Goal: Task Accomplishment & Management: Manage account settings

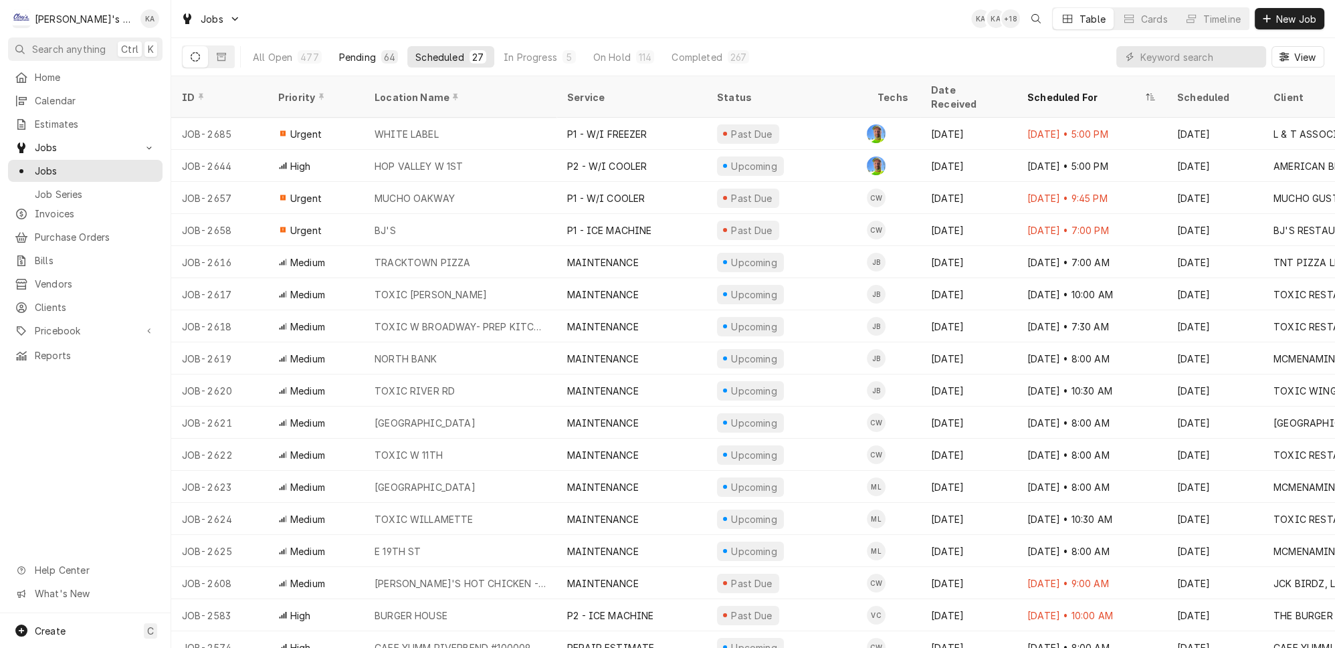
click at [348, 53] on div "Pending" at bounding box center [357, 57] width 37 height 14
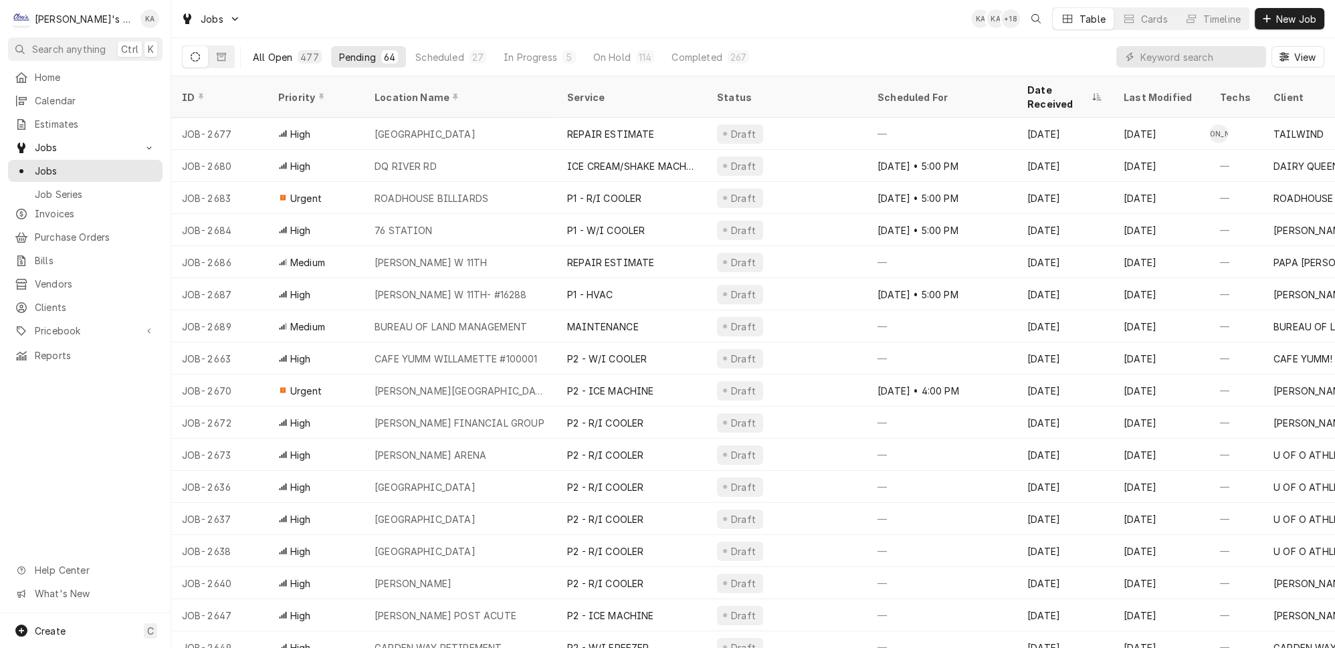
click at [298, 58] on div "477" at bounding box center [309, 56] width 23 height 13
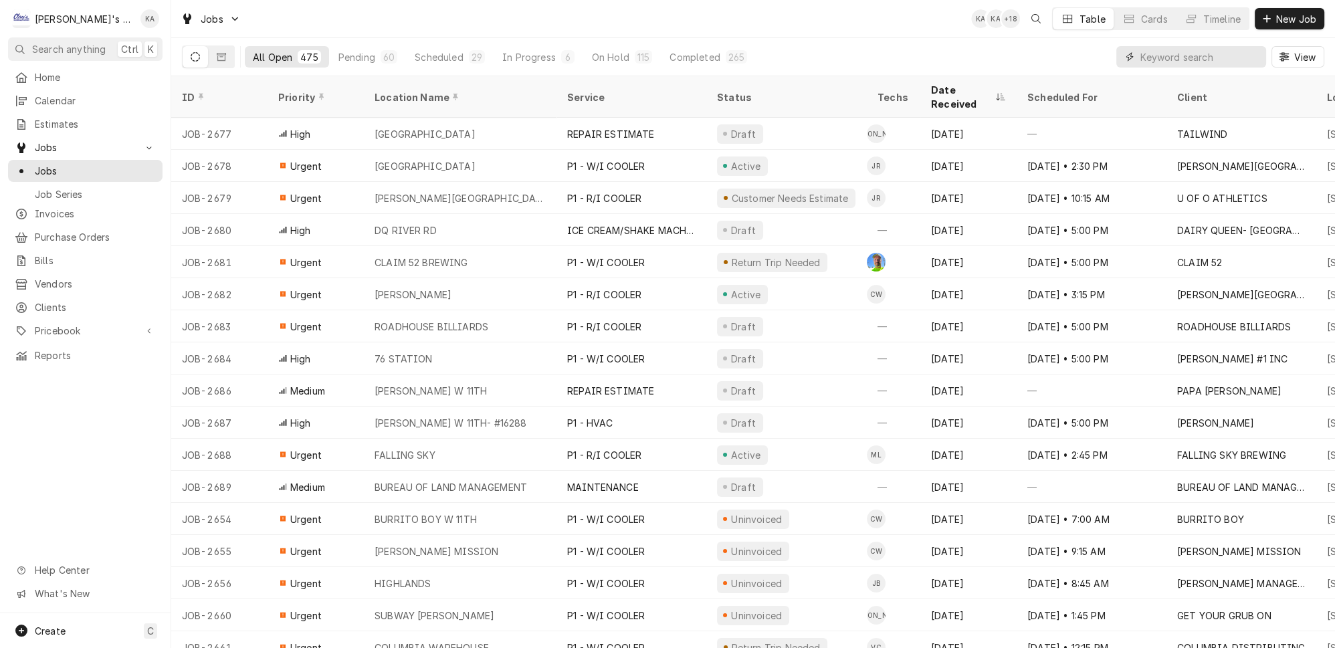
click at [1182, 51] on input "Dynamic Content Wrapper" at bounding box center [1199, 56] width 119 height 21
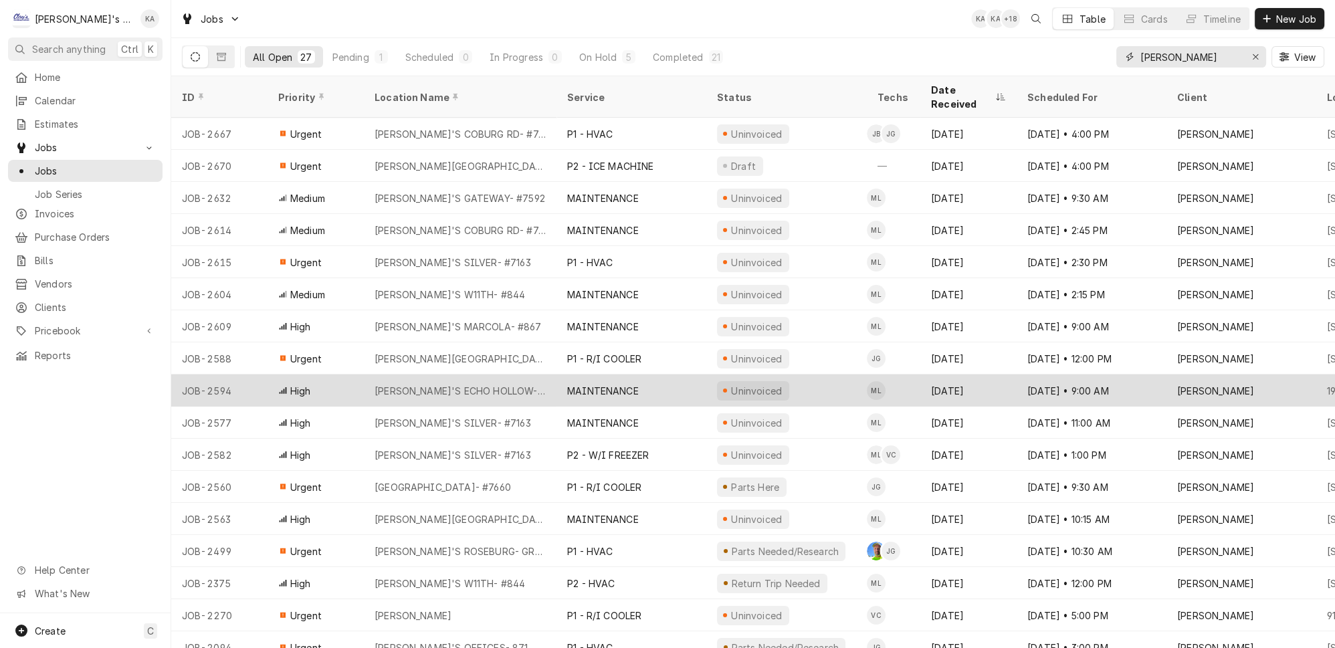
type input "CARL"
click at [513, 374] on div "CARL'S ECHO HOLLOW- #8239" at bounding box center [460, 390] width 193 height 32
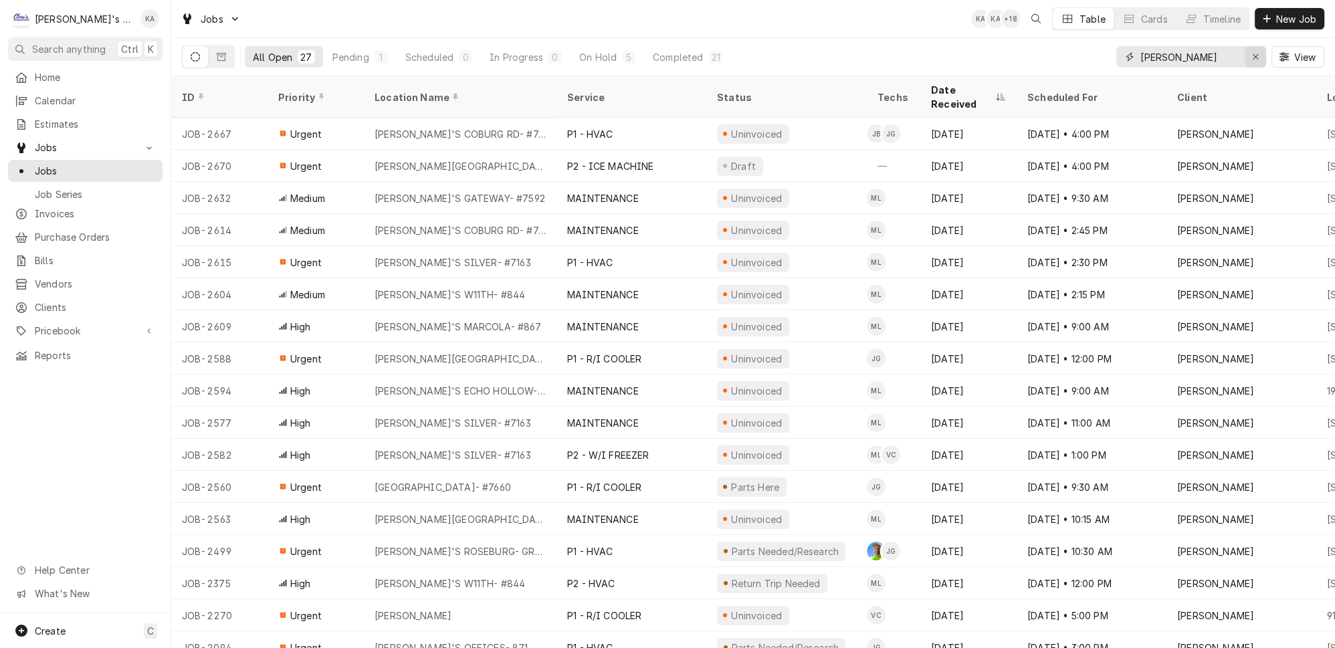
click at [1253, 49] on button "Erase input" at bounding box center [1255, 56] width 21 height 21
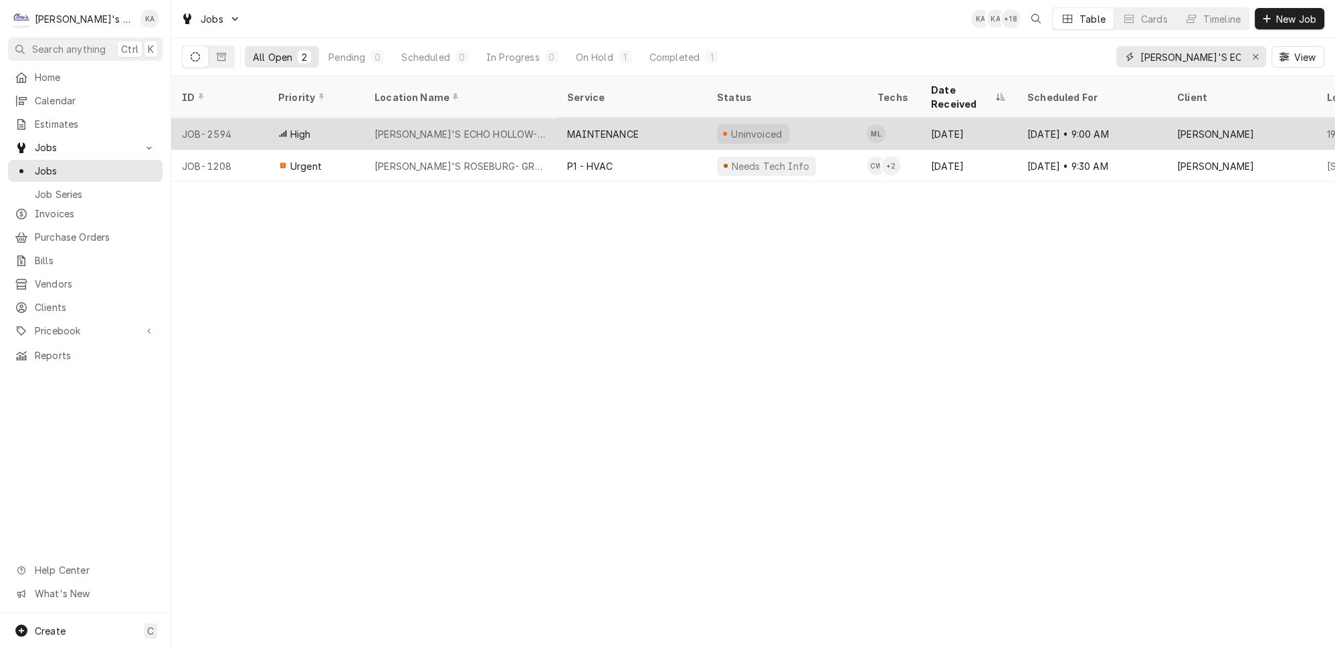
type input "CARL'S ECH"
click at [466, 127] on div "CARL'S ECHO HOLLOW- #8239" at bounding box center [459, 134] width 171 height 14
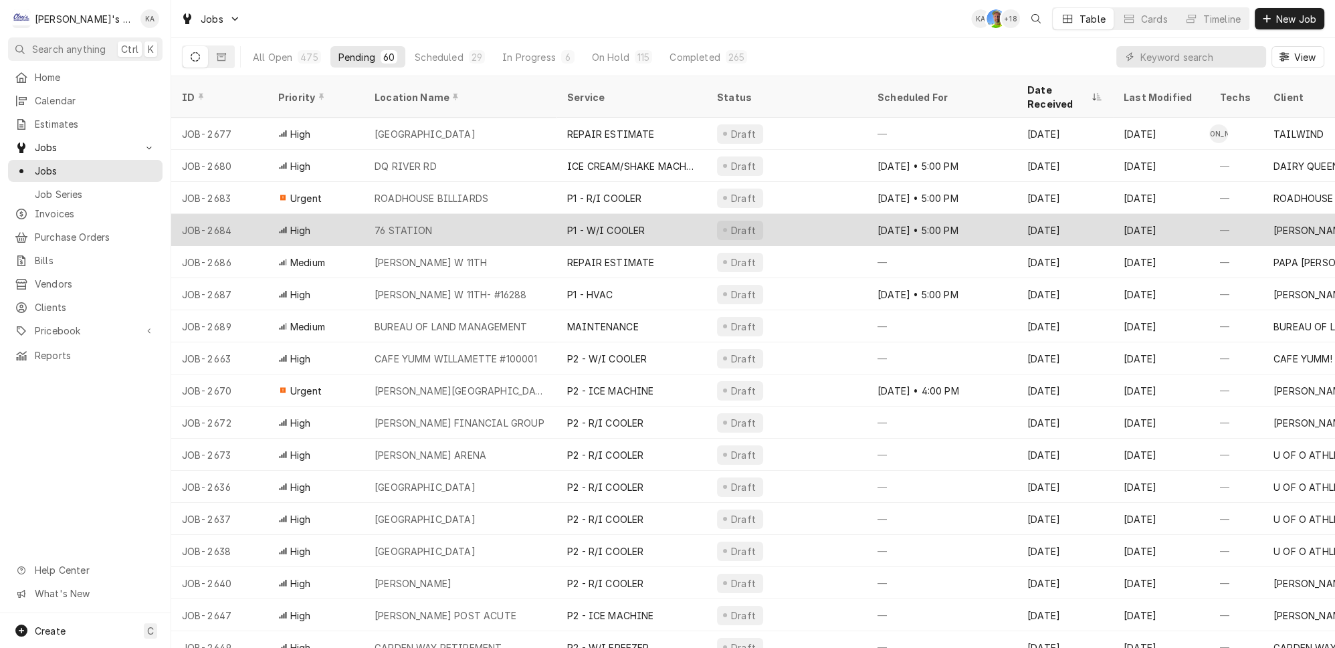
click at [477, 214] on div "76 STATION" at bounding box center [460, 230] width 193 height 32
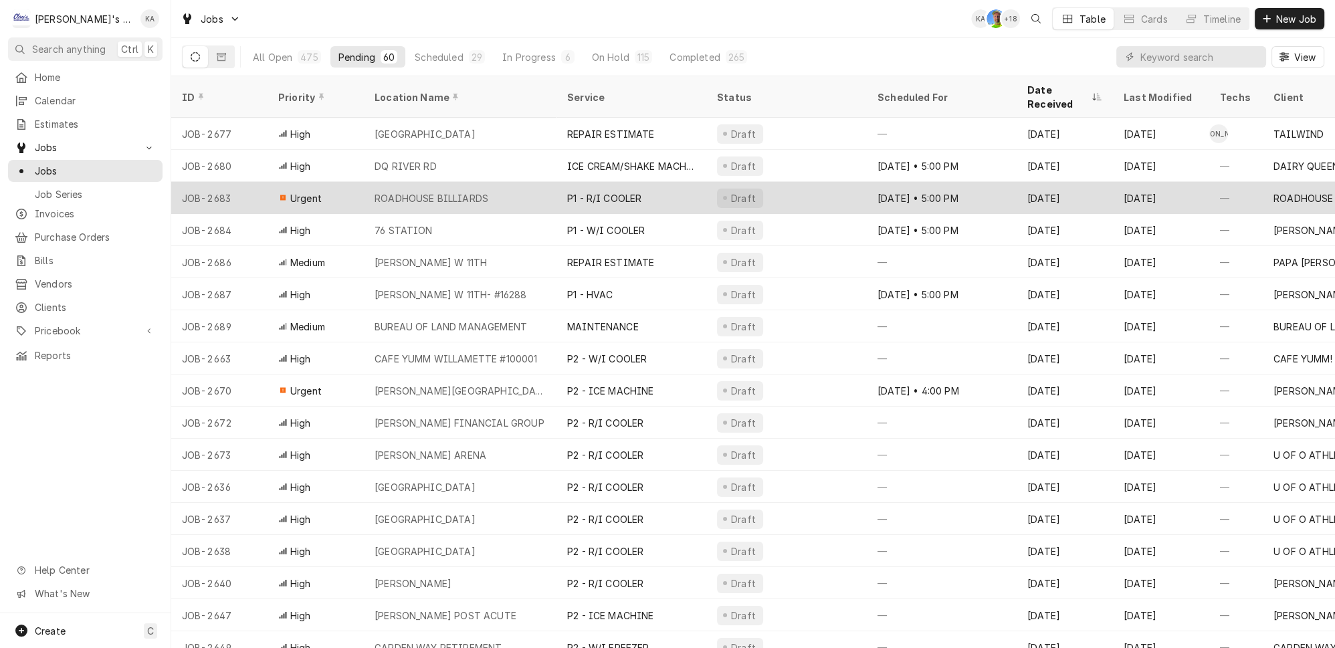
click at [542, 182] on div "ROADHOUSE BILLIARDS" at bounding box center [460, 198] width 193 height 32
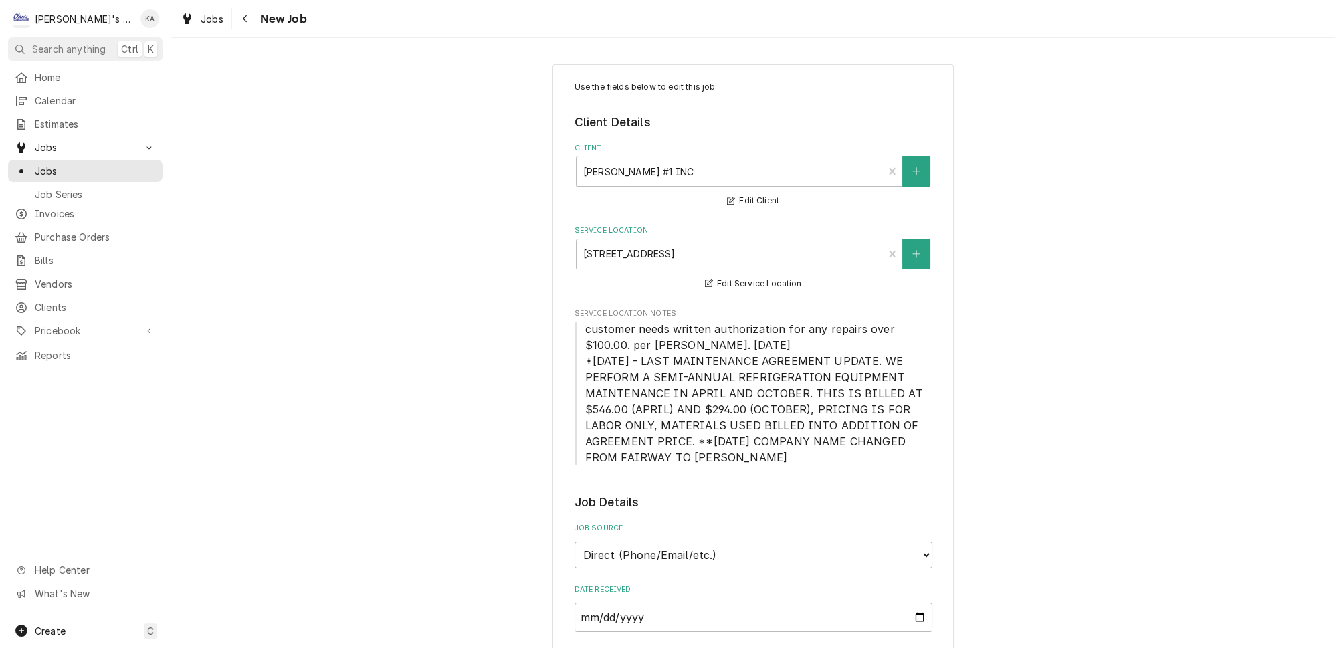
type textarea "x"
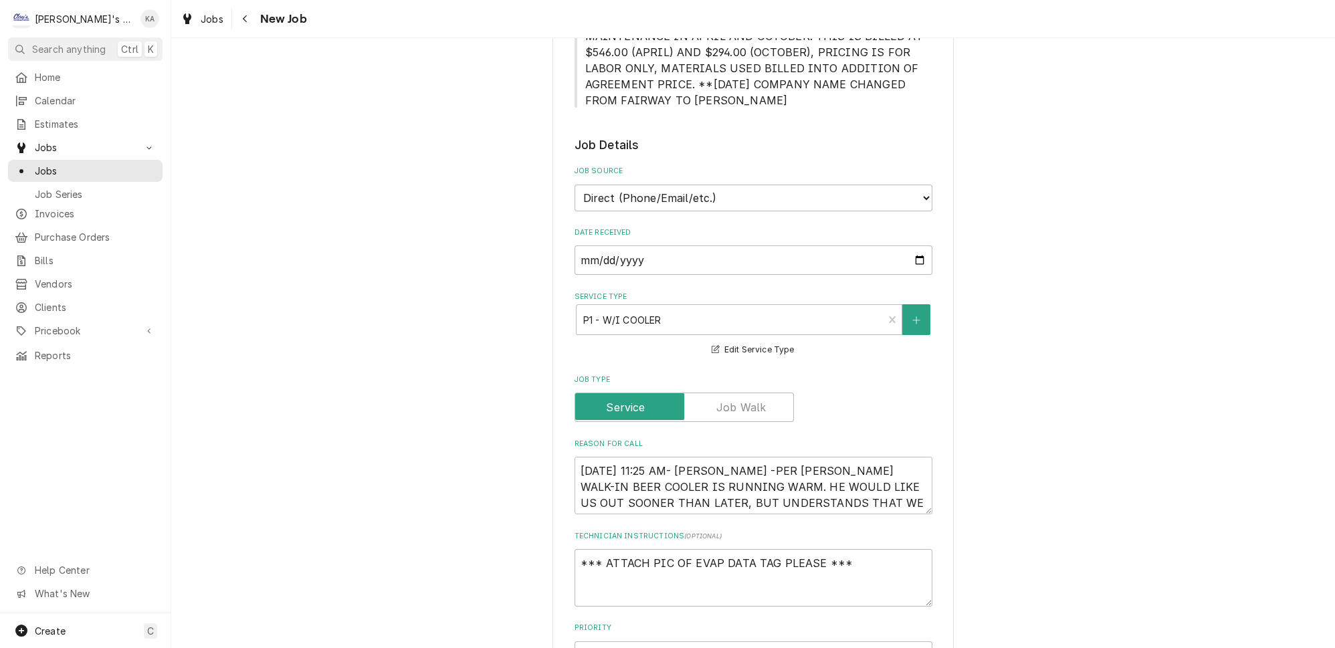
scroll to position [486, 0]
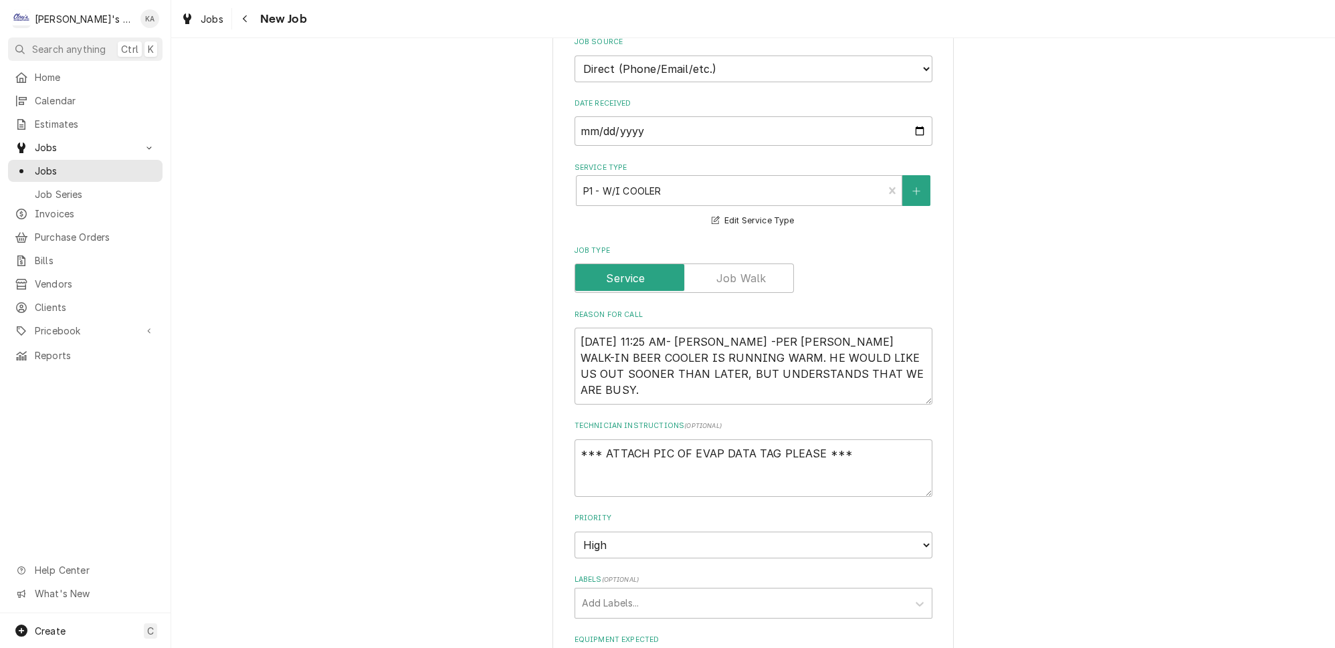
drag, startPoint x: 907, startPoint y: 365, endPoint x: 910, endPoint y: 385, distance: 19.7
click at [910, 385] on div "8/13/2025 11:25 AM- KASSIE -PER CHRIS- SMALL WALK-IN BEER COOLER IS RUNNING WAR…" at bounding box center [753, 366] width 358 height 77
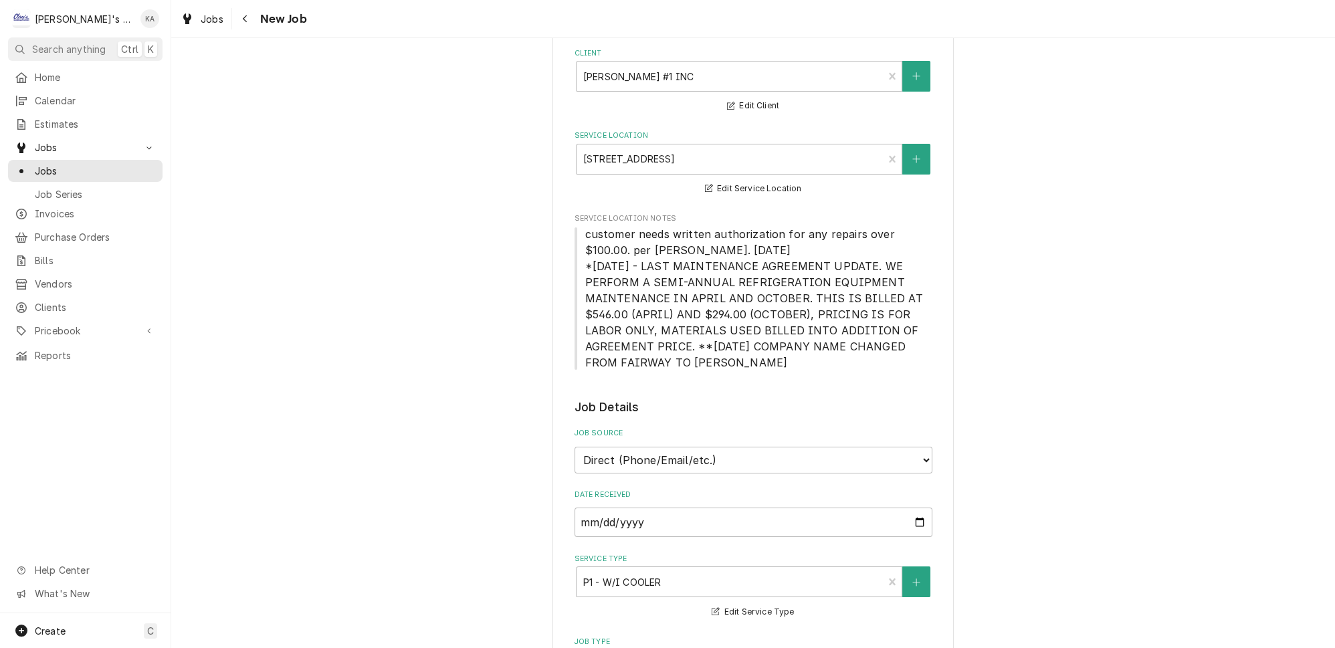
scroll to position [0, 0]
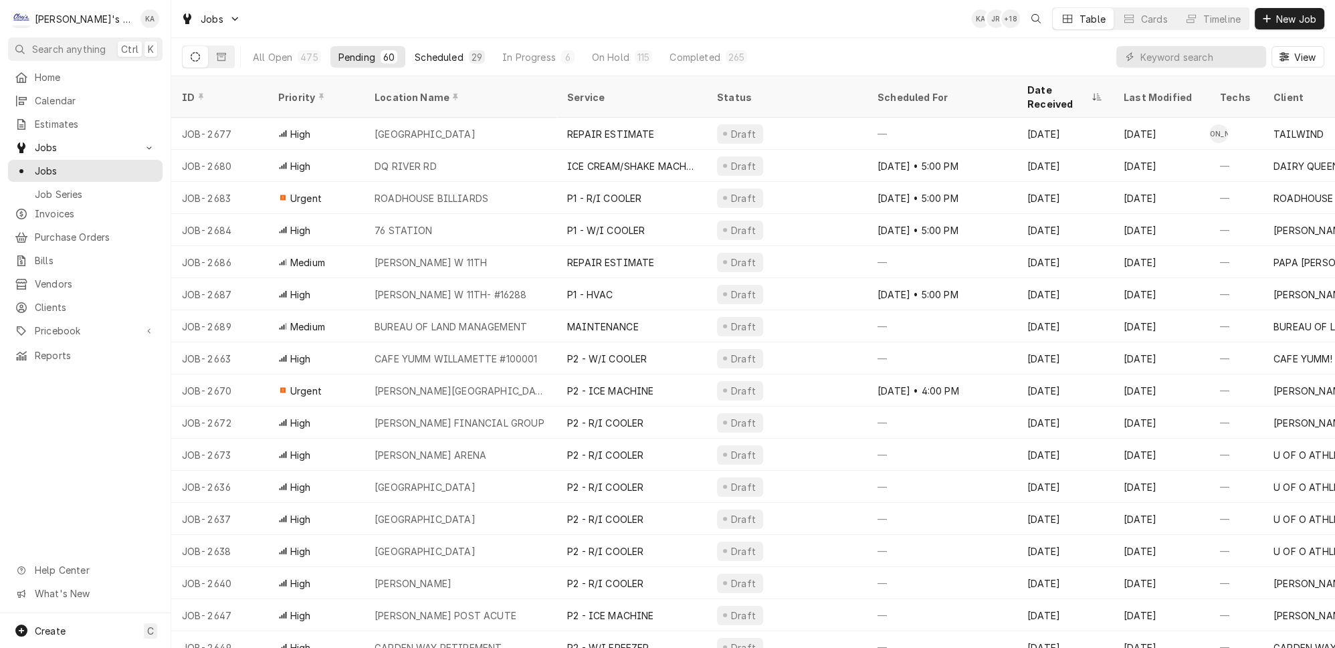
click at [469, 50] on div "29" at bounding box center [477, 56] width 16 height 13
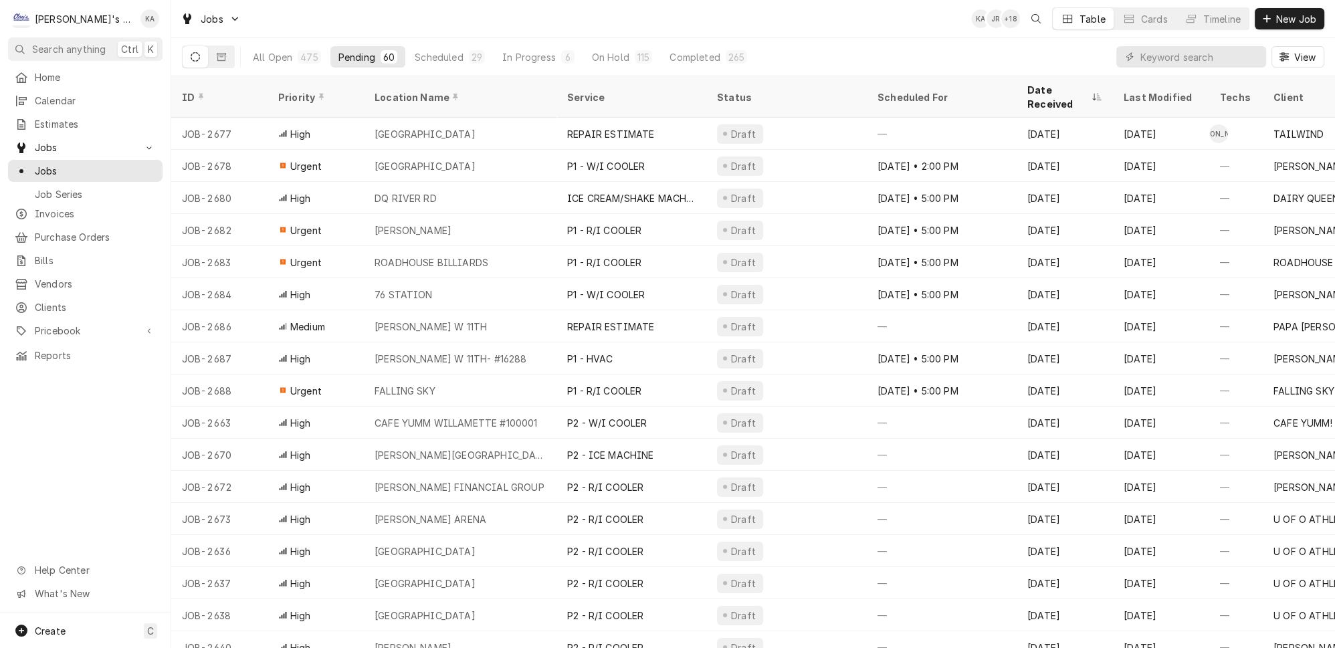
click at [502, 50] on div "In Progress" at bounding box center [528, 57] width 53 height 14
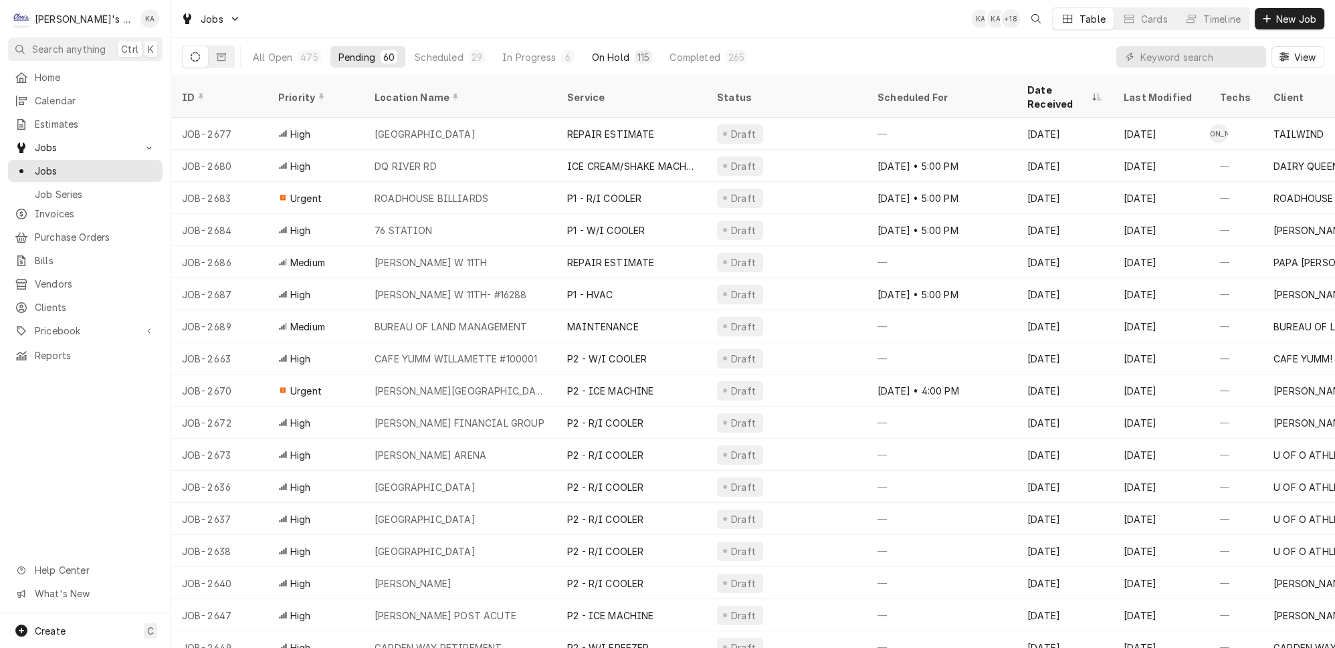
click at [592, 50] on div "On Hold" at bounding box center [610, 57] width 37 height 14
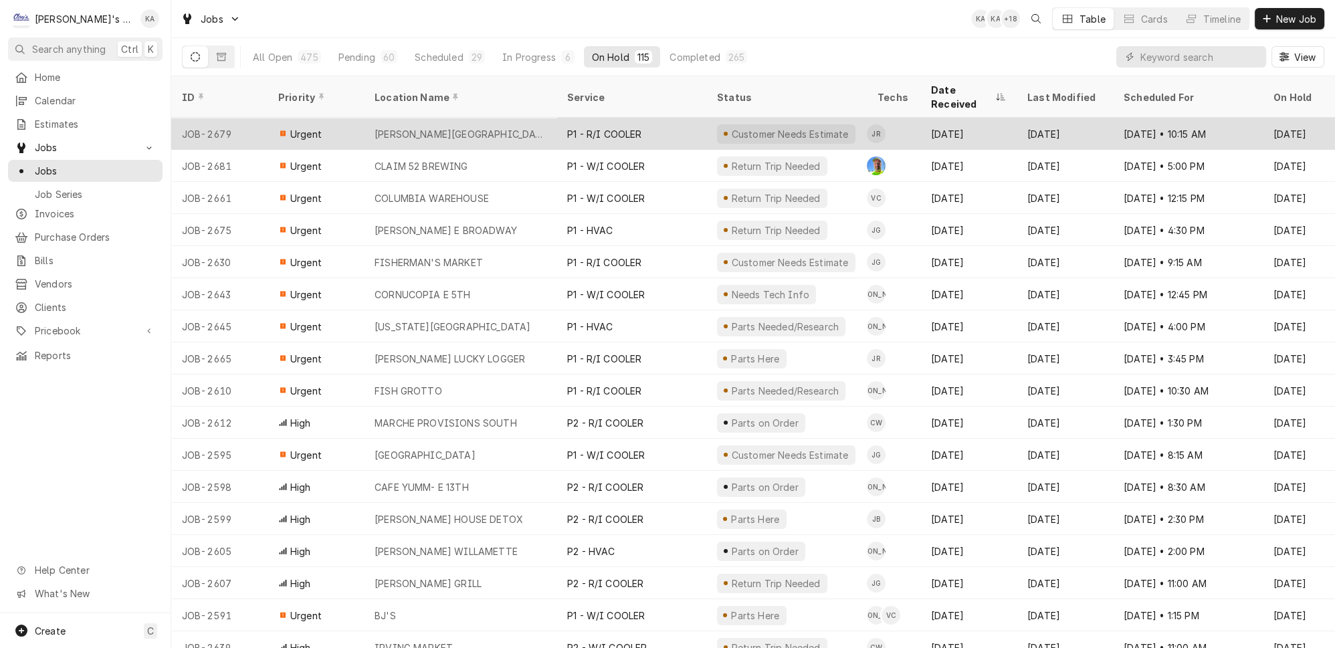
click at [582, 118] on div "P1 - R/I COOLER" at bounding box center [631, 134] width 150 height 32
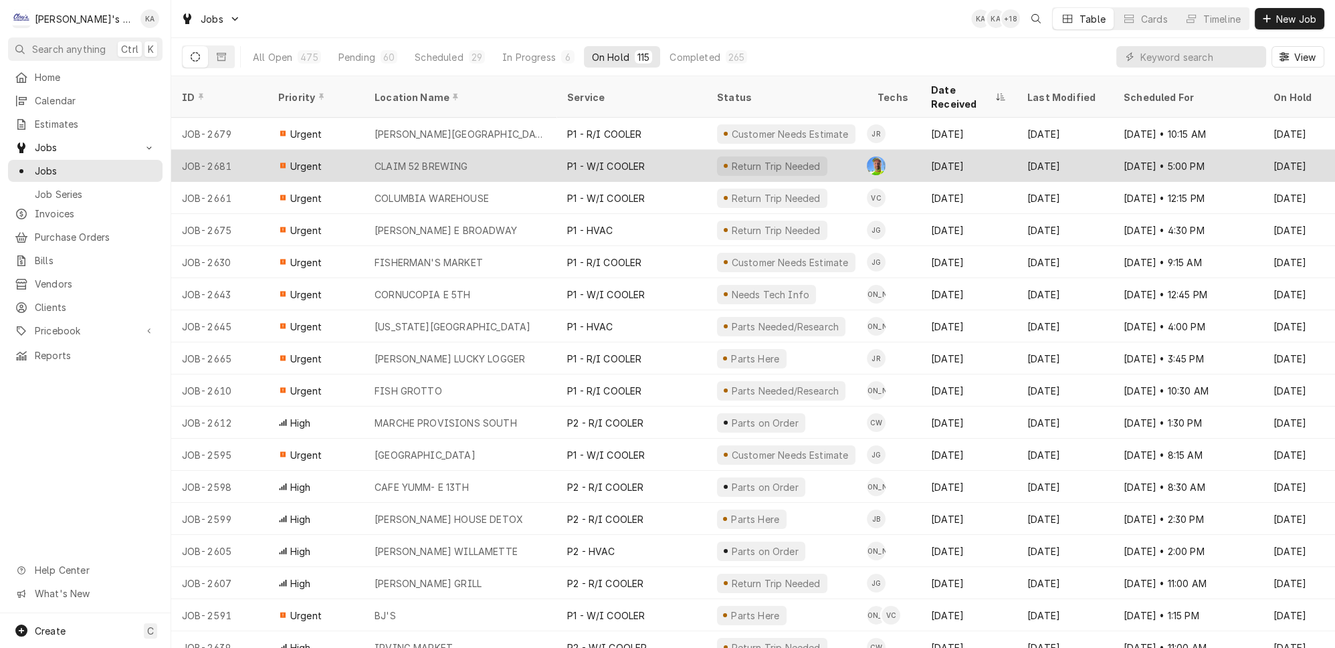
click at [459, 152] on div "CLAIM 52 BREWING" at bounding box center [460, 166] width 193 height 32
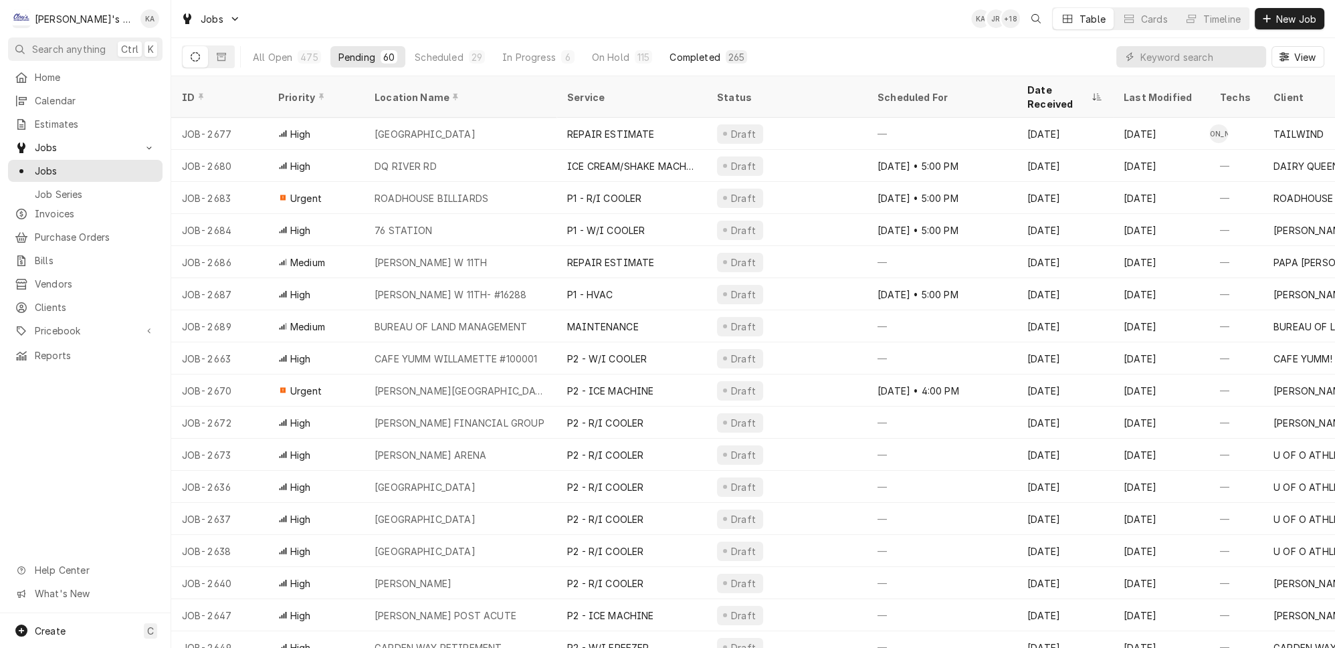
click at [692, 46] on button "Completed 265" at bounding box center [708, 56] width 94 height 21
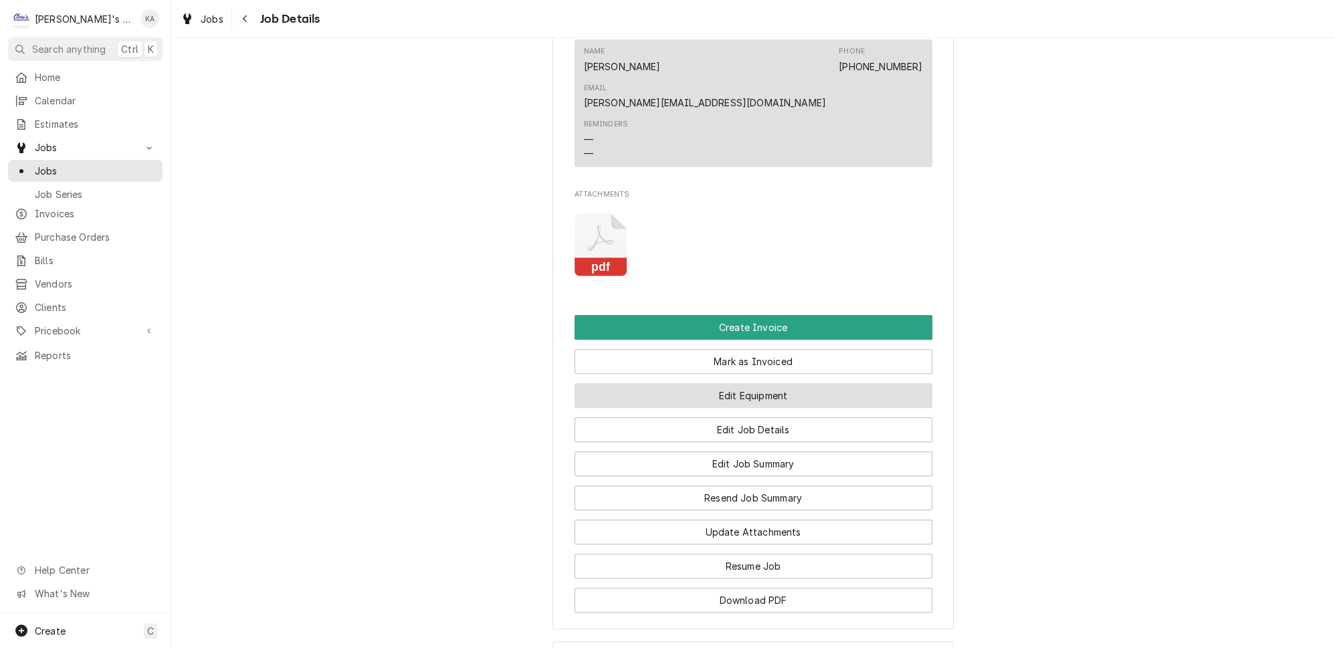
scroll to position [1015, 0]
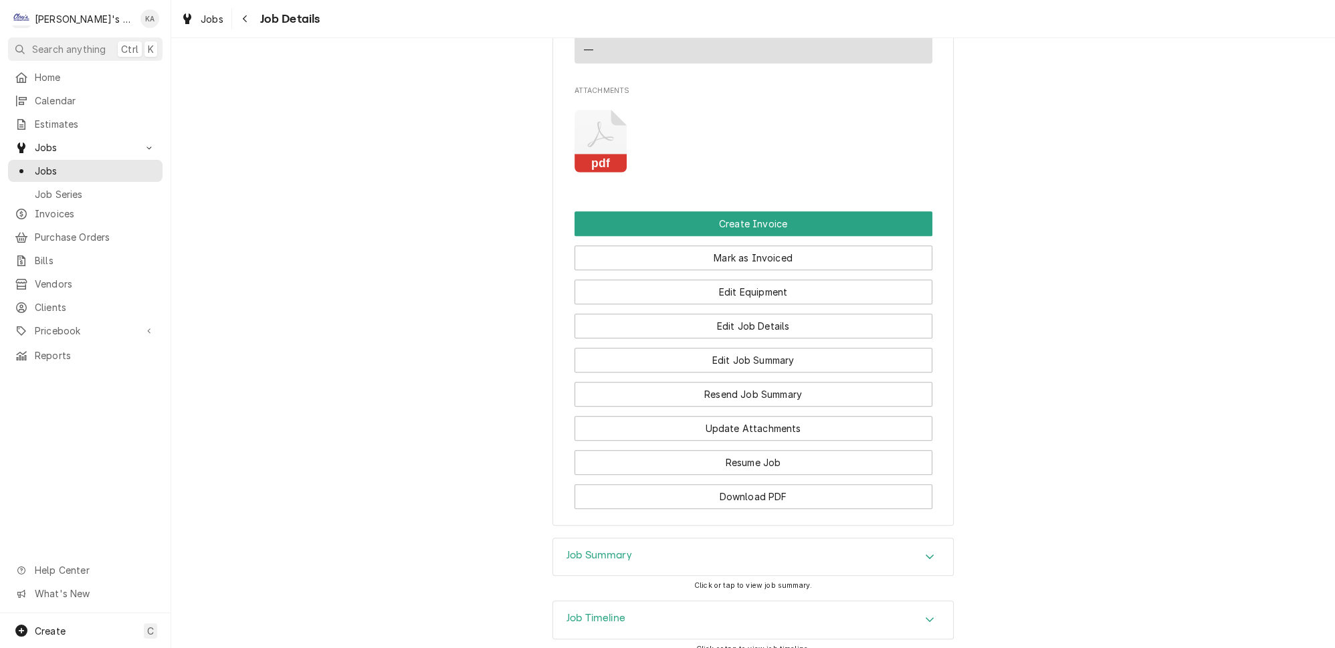
click at [664, 538] on div "Job Summary" at bounding box center [753, 556] width 400 height 37
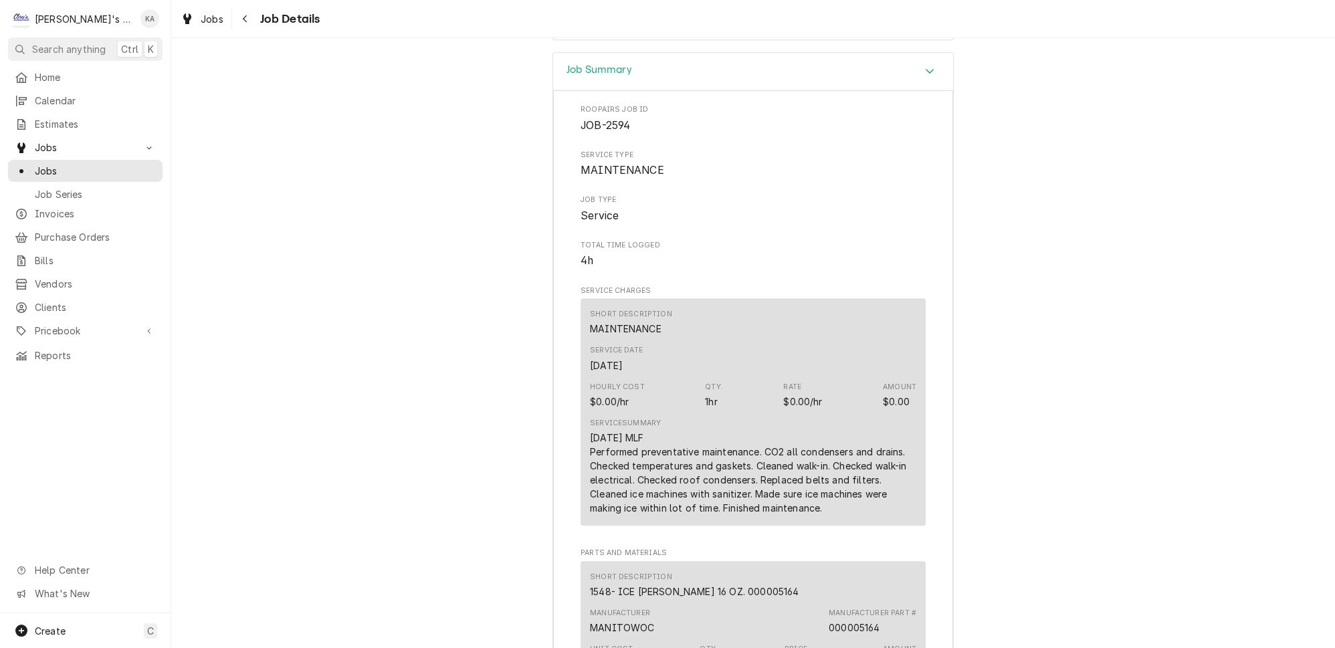
scroll to position [1501, 0]
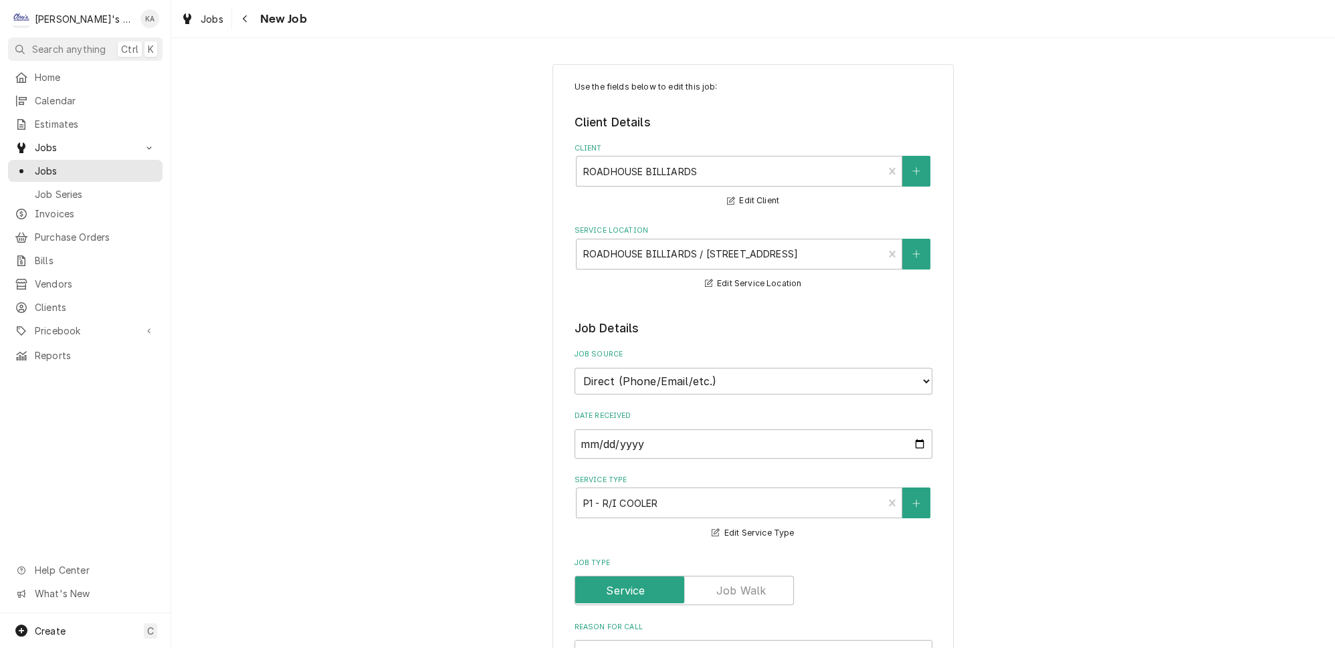
type textarea "x"
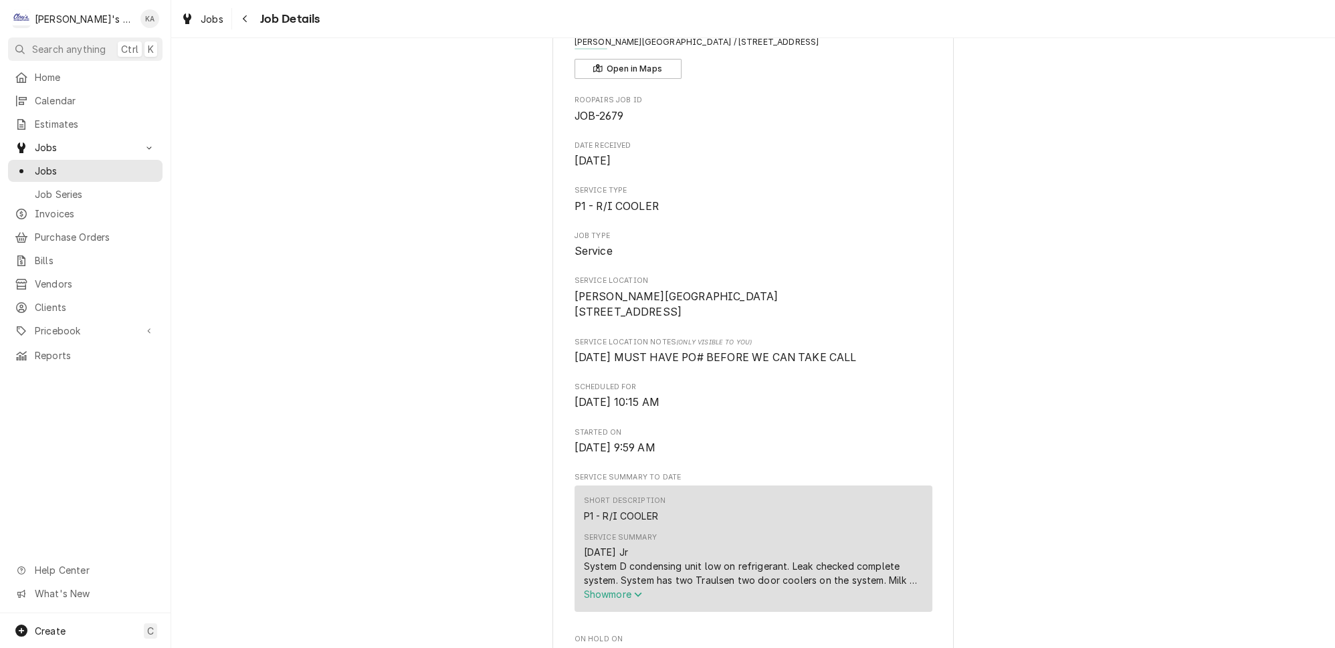
scroll to position [243, 0]
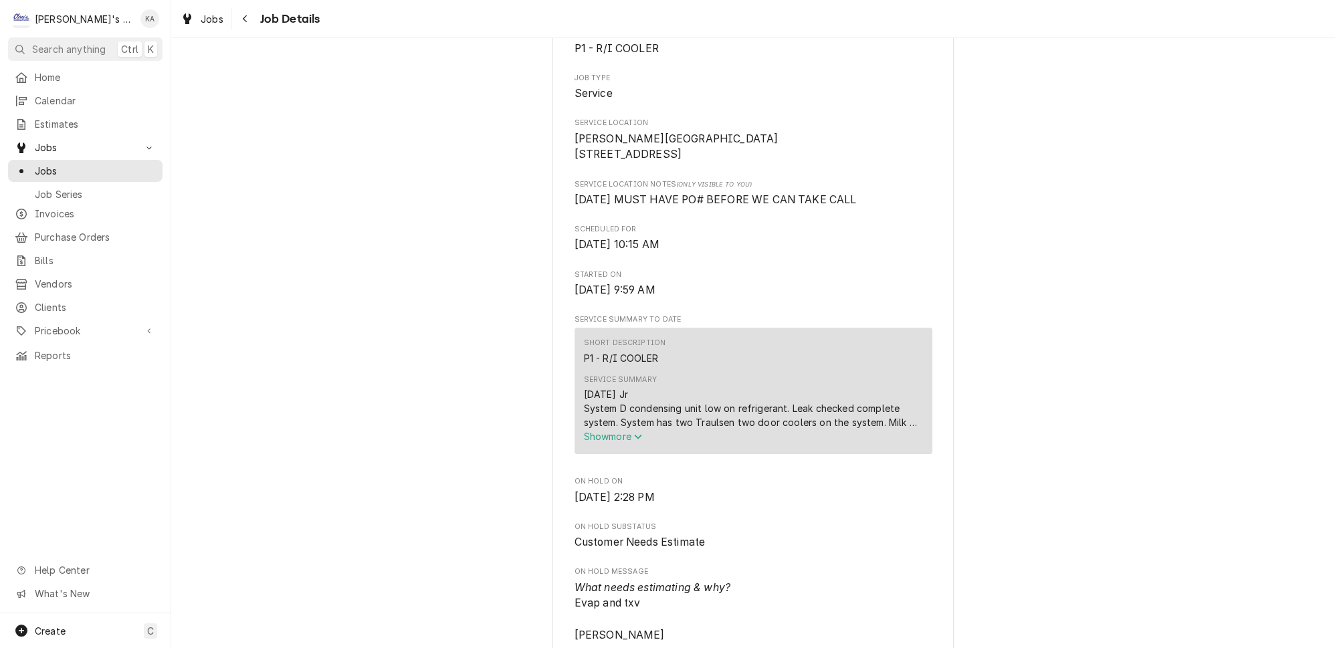
click at [611, 441] on button "Show more" at bounding box center [753, 436] width 339 height 14
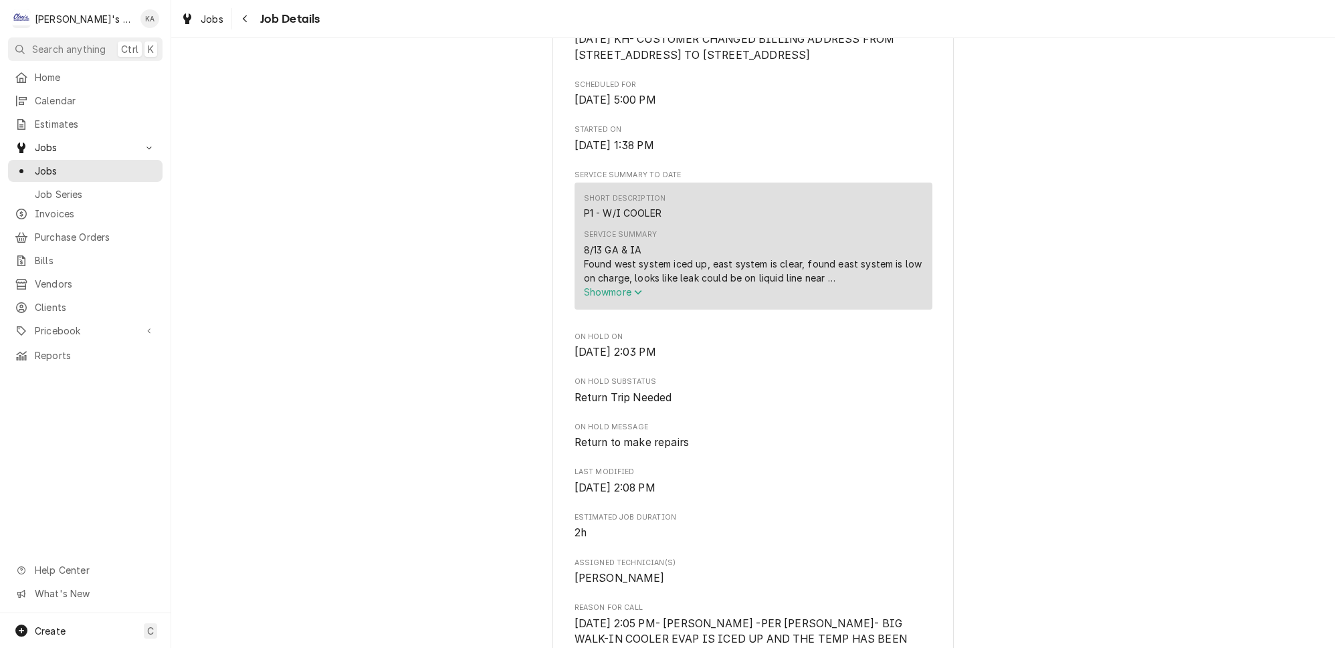
scroll to position [425, 0]
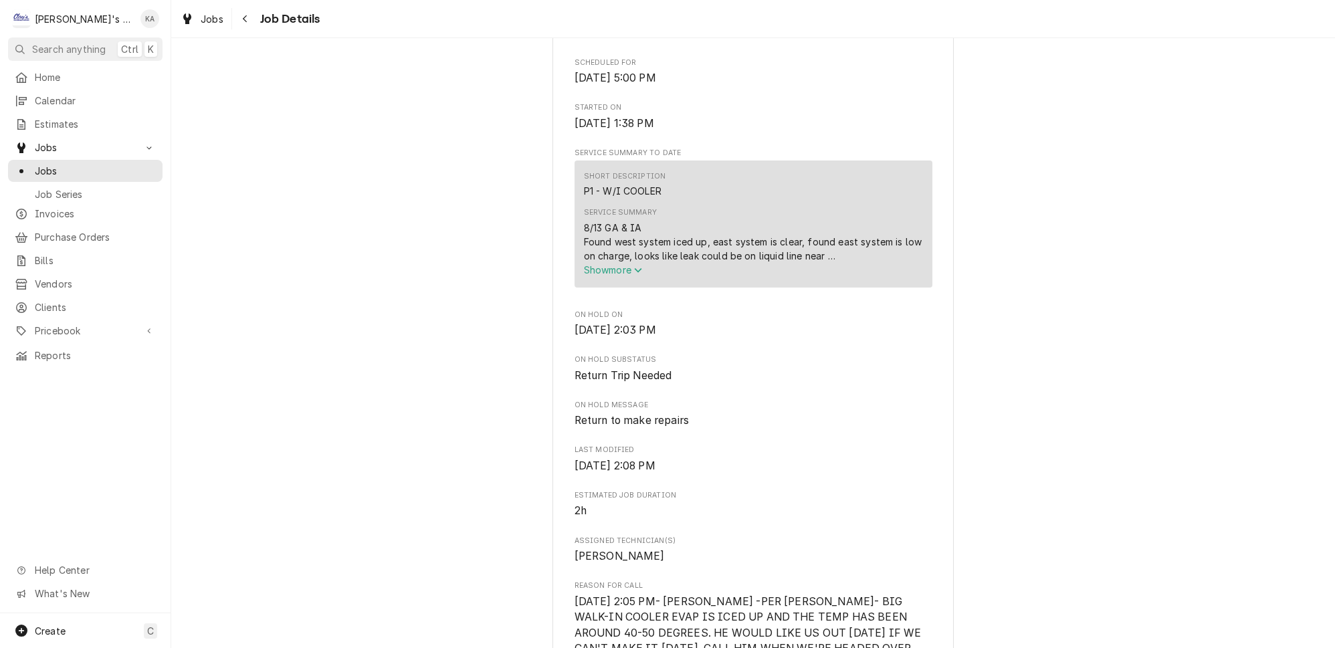
click at [637, 274] on span "Show more" at bounding box center [613, 269] width 59 height 11
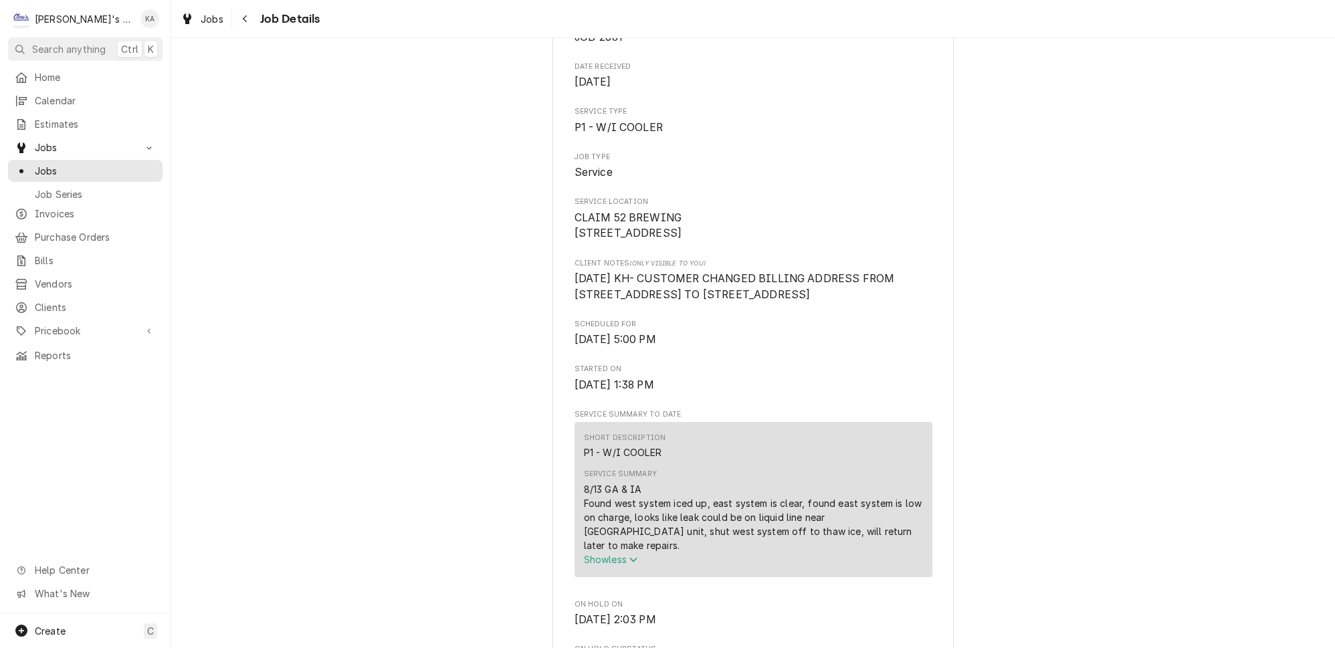
scroll to position [121, 0]
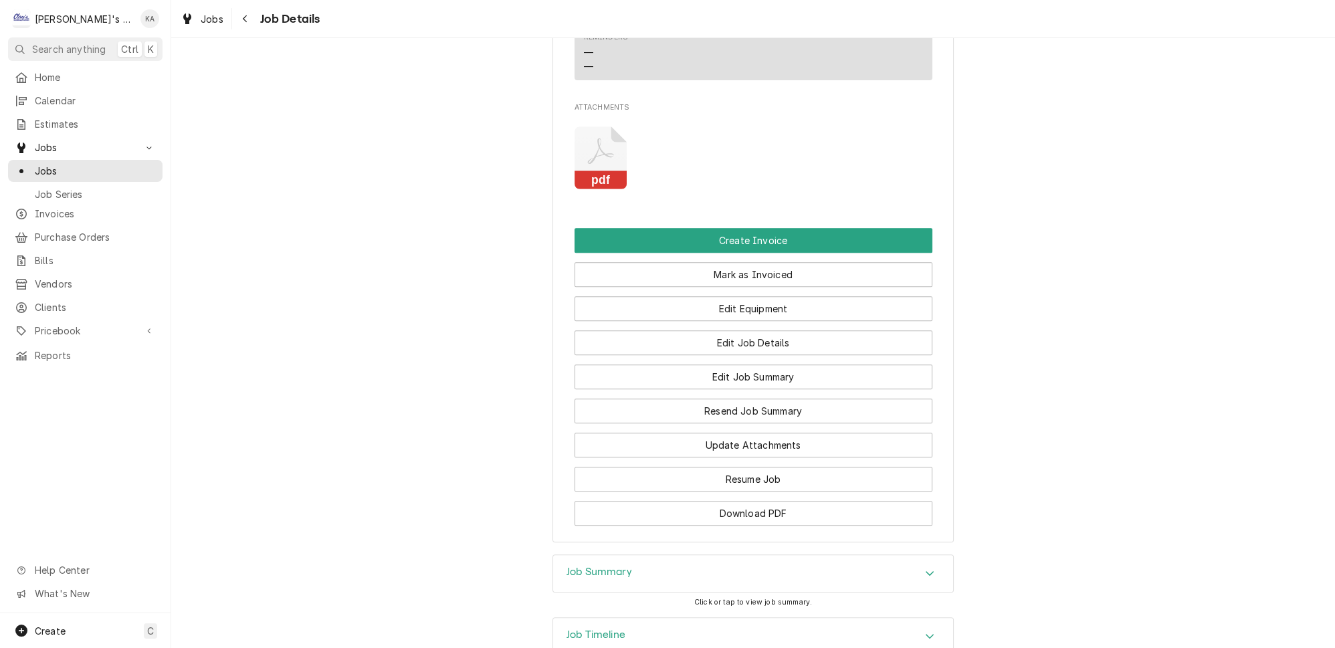
scroll to position [1015, 0]
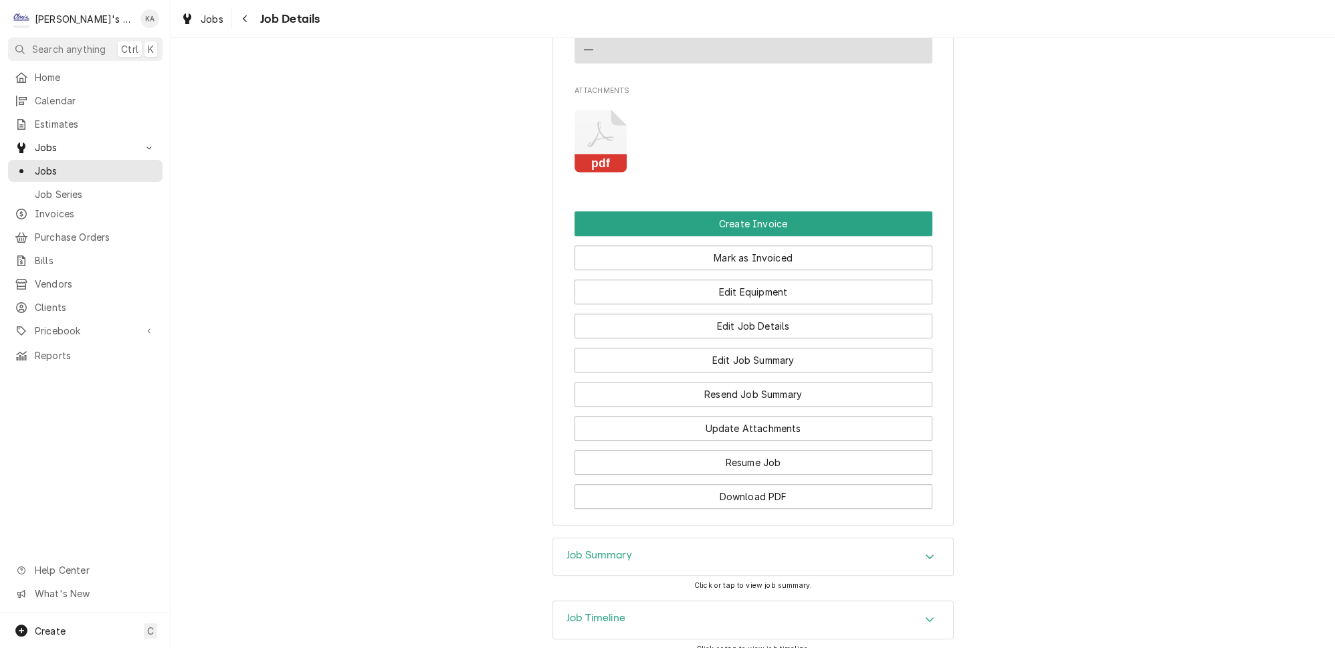
click at [925, 551] on icon "Accordion Header" at bounding box center [929, 556] width 9 height 11
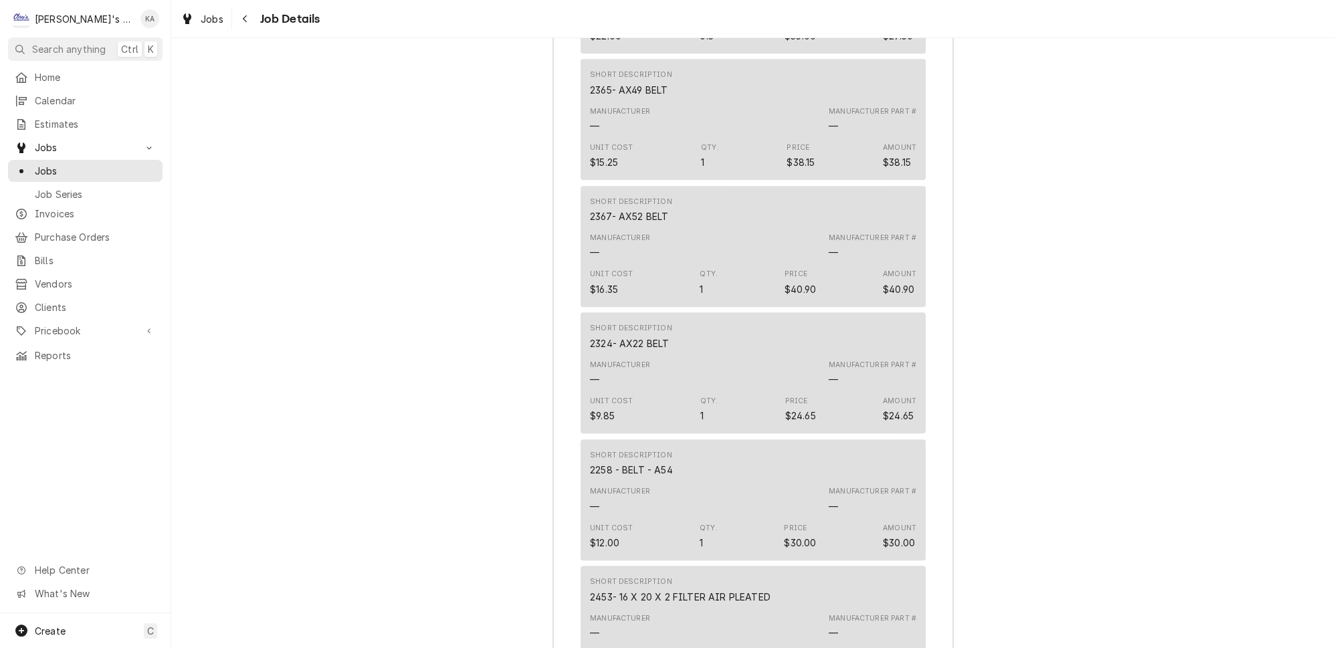
scroll to position [2170, 0]
